Goal: Download file/media

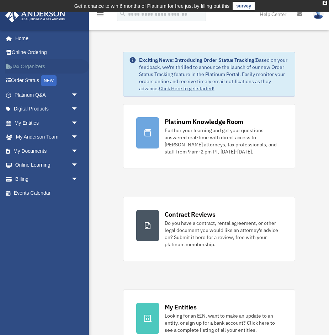
click at [29, 67] on link "Tax Organizers" at bounding box center [47, 66] width 84 height 14
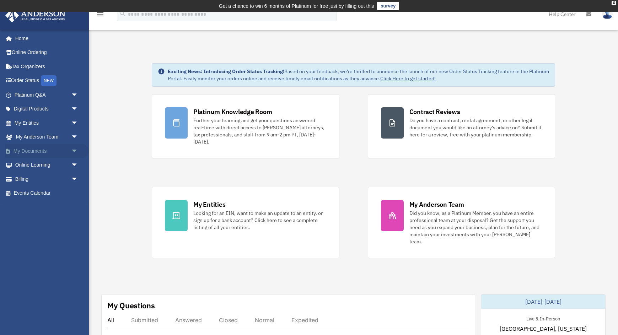
click at [32, 150] on link "My Documents arrow_drop_down" at bounding box center [47, 151] width 84 height 14
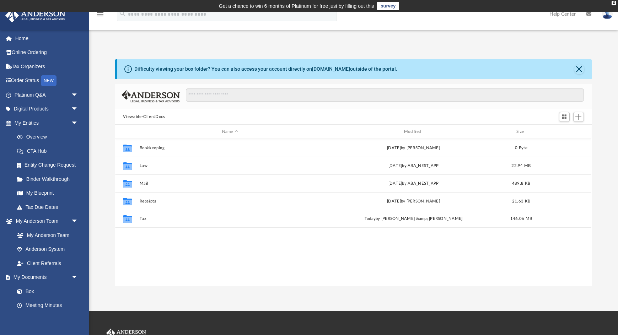
scroll to position [161, 476]
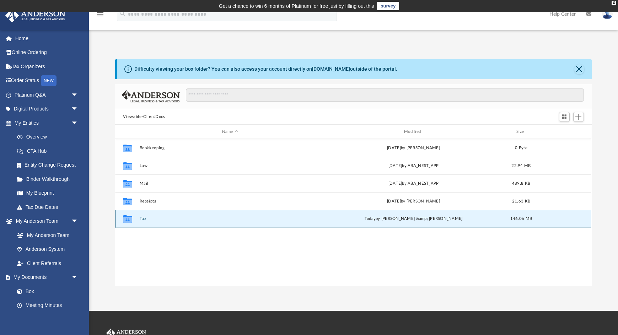
click at [143, 218] on button "Tax" at bounding box center [230, 218] width 180 height 5
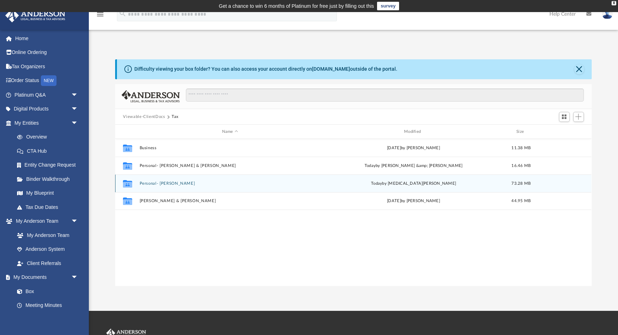
click at [150, 184] on button "Personal- Judy" at bounding box center [230, 183] width 180 height 5
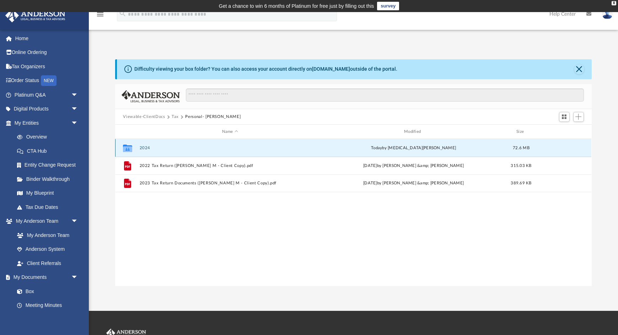
click at [144, 148] on button "2024" at bounding box center [230, 148] width 180 height 5
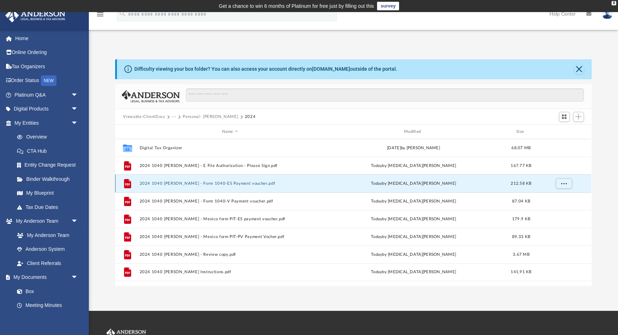
click at [154, 183] on button "2024 1040 Sanchez, Judy - Form 1040-ES Payment voucher.pdf" at bounding box center [230, 183] width 180 height 5
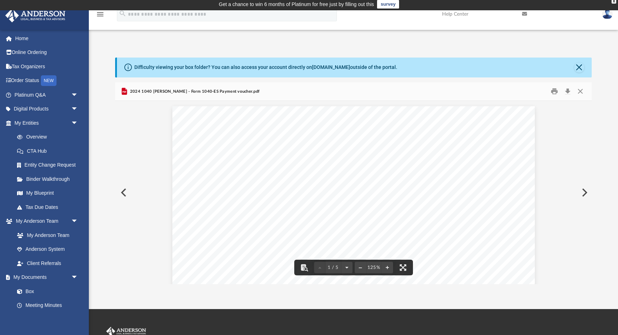
scroll to position [9, 0]
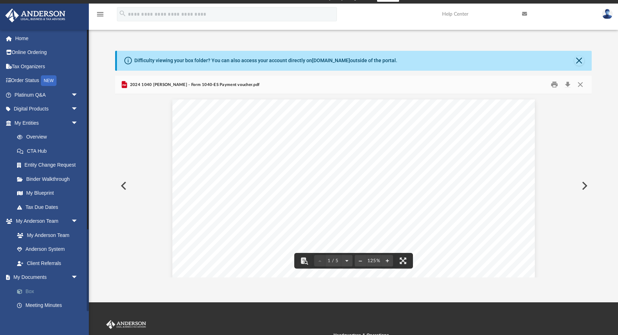
click at [36, 290] on link "Box" at bounding box center [49, 291] width 79 height 14
click at [125, 186] on button "Preview" at bounding box center [123, 186] width 16 height 20
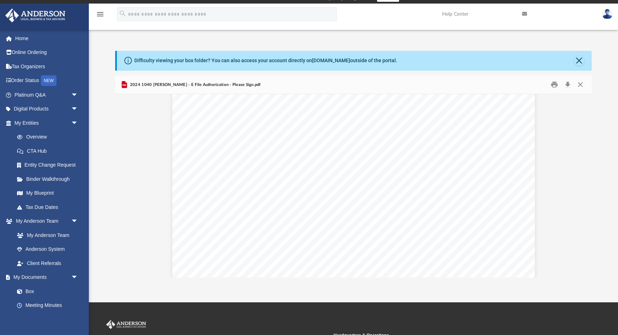
scroll to position [0, 0]
click at [580, 86] on button "Close" at bounding box center [580, 84] width 13 height 11
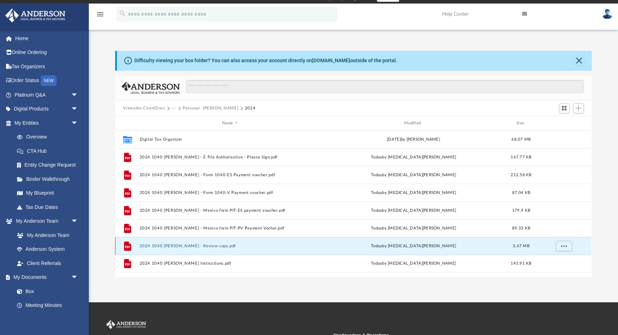
click at [200, 246] on button "2024 1040 Sanchez, Judy - Review copy.pdf" at bounding box center [230, 246] width 180 height 5
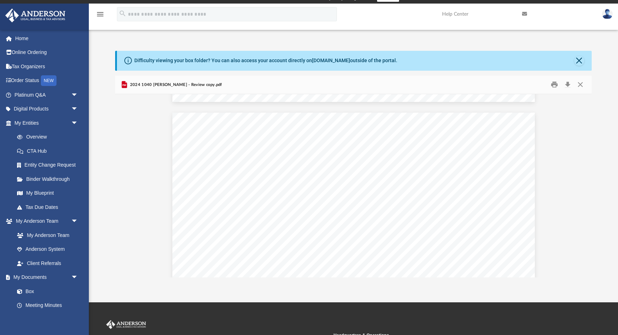
scroll to position [5743, 0]
